Goal: Transaction & Acquisition: Purchase product/service

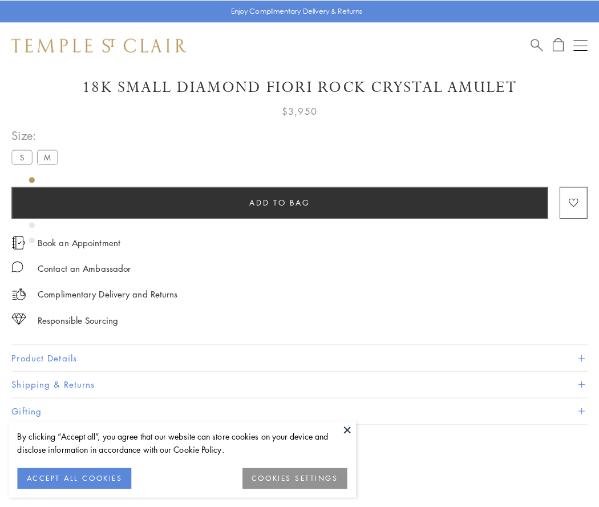
scroll to position [67, 0]
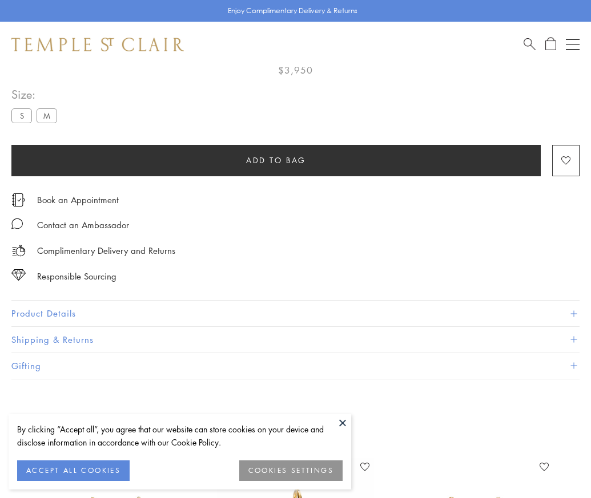
click at [276, 160] on span "Add to bag" at bounding box center [276, 160] width 60 height 13
